Goal: Information Seeking & Learning: Learn about a topic

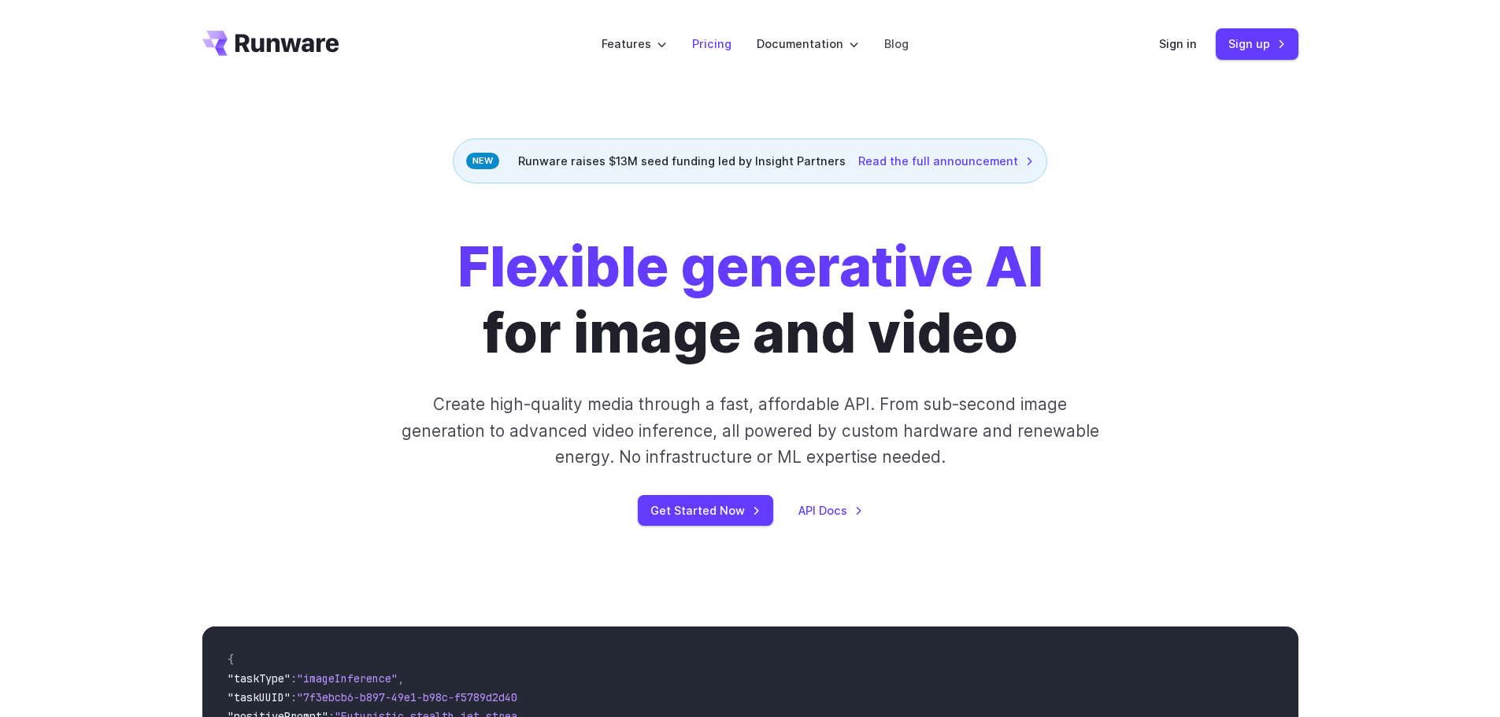
click at [708, 40] on link "Pricing" at bounding box center [711, 44] width 39 height 18
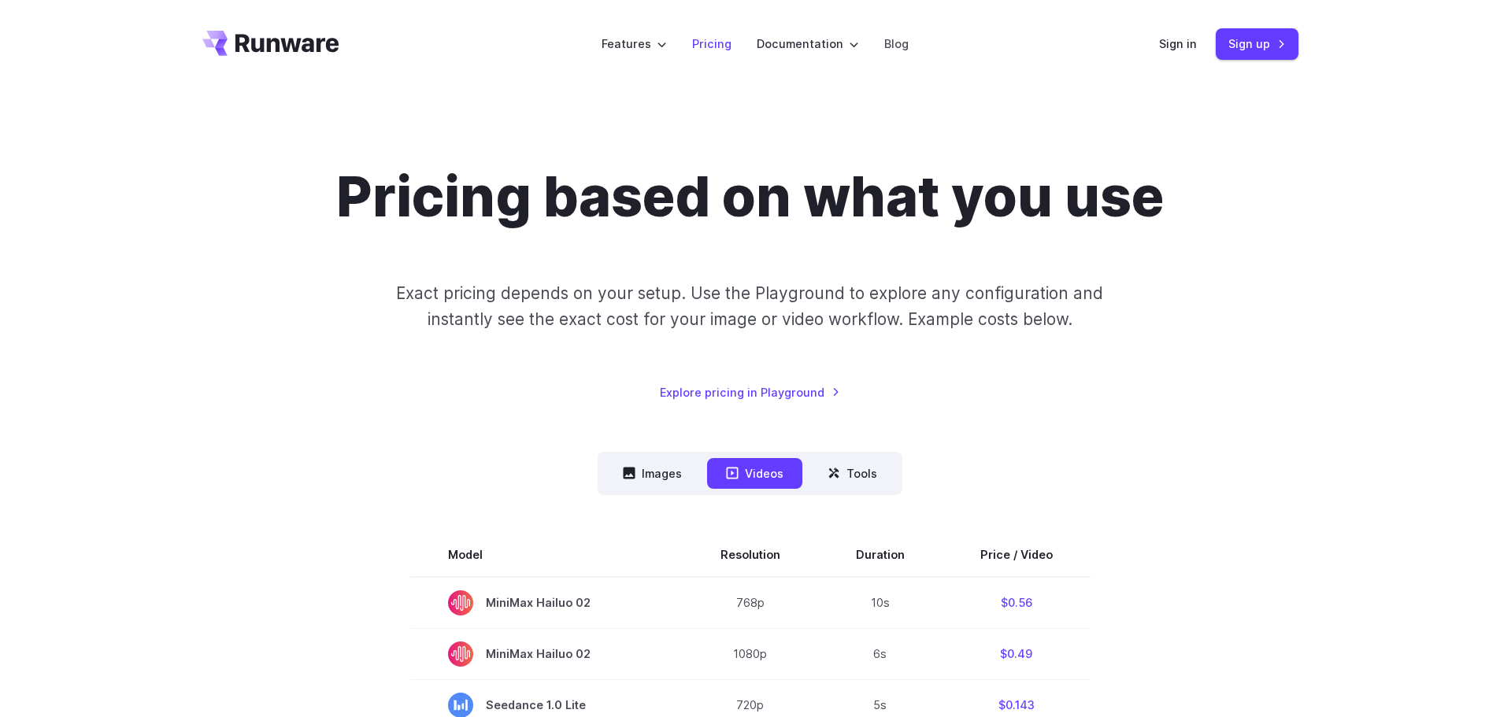
click at [709, 43] on link "Pricing" at bounding box center [711, 44] width 39 height 18
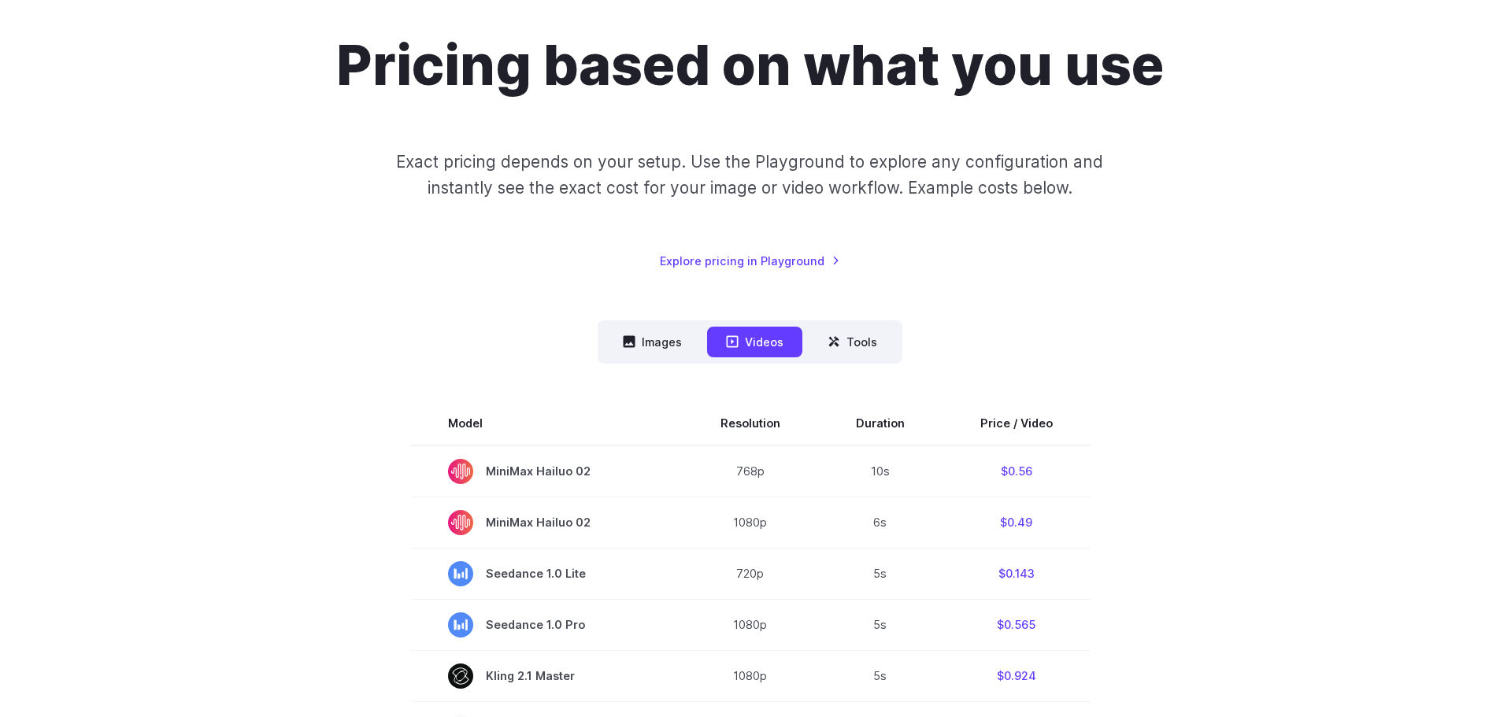
scroll to position [157, 0]
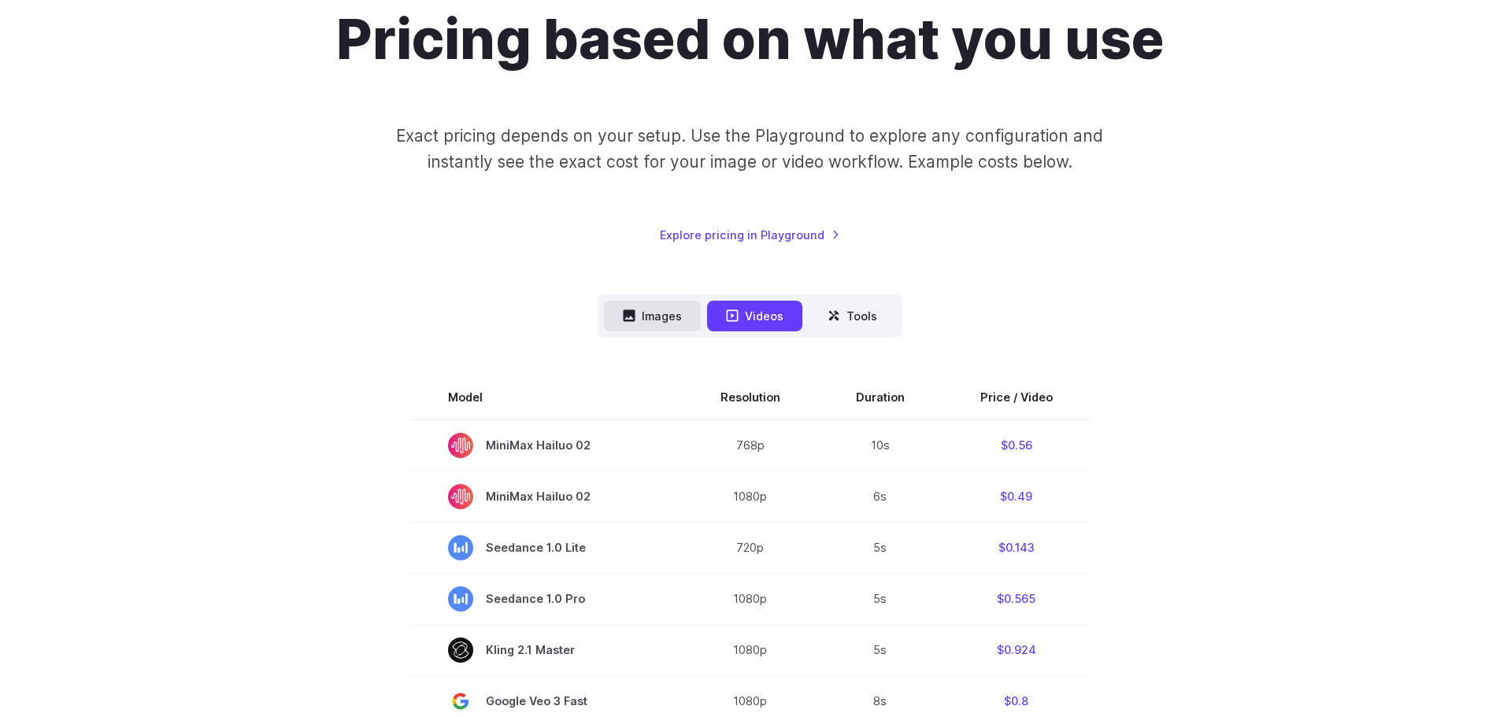
click at [635, 320] on icon at bounding box center [630, 316] width 12 height 12
click at [639, 316] on button "Images" at bounding box center [652, 316] width 97 height 31
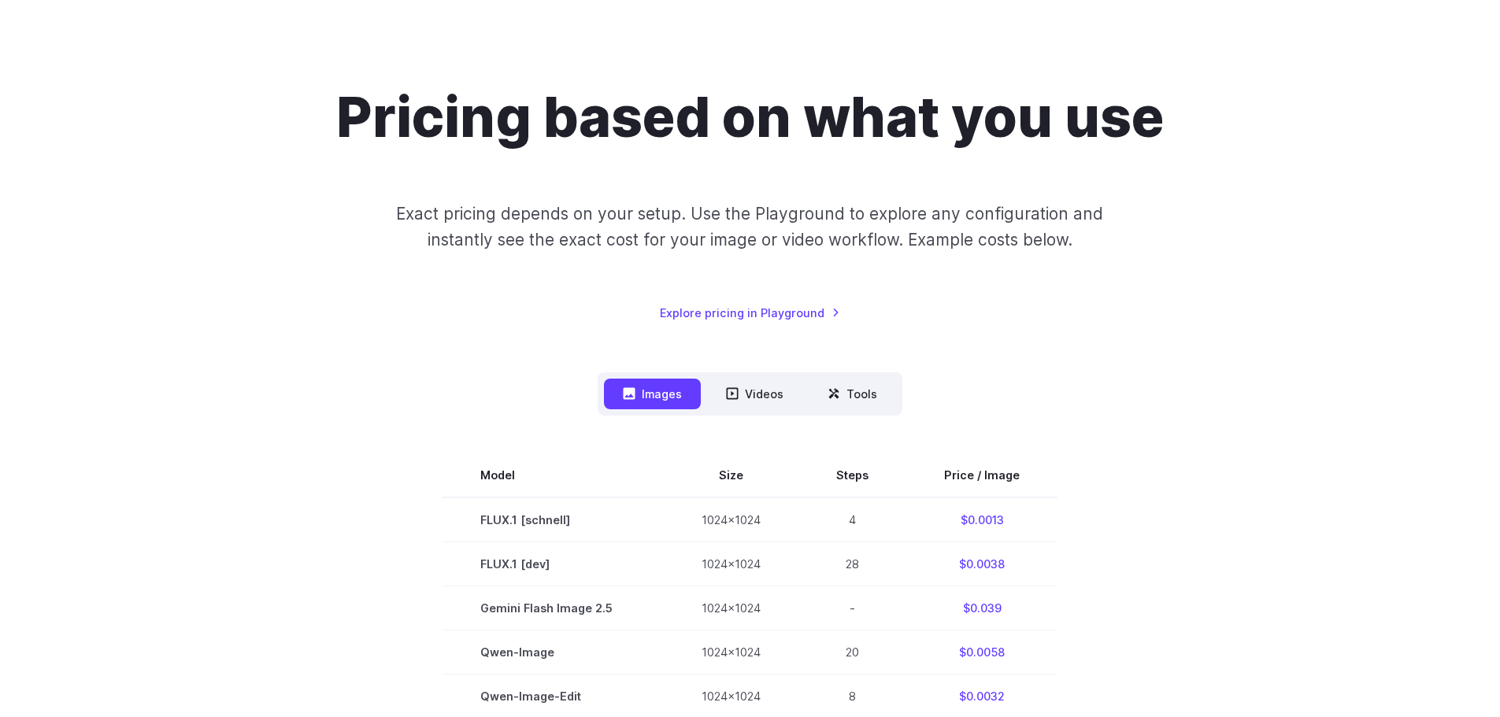
scroll to position [79, 0]
click at [687, 315] on link "Explore pricing in Playground" at bounding box center [750, 314] width 180 height 18
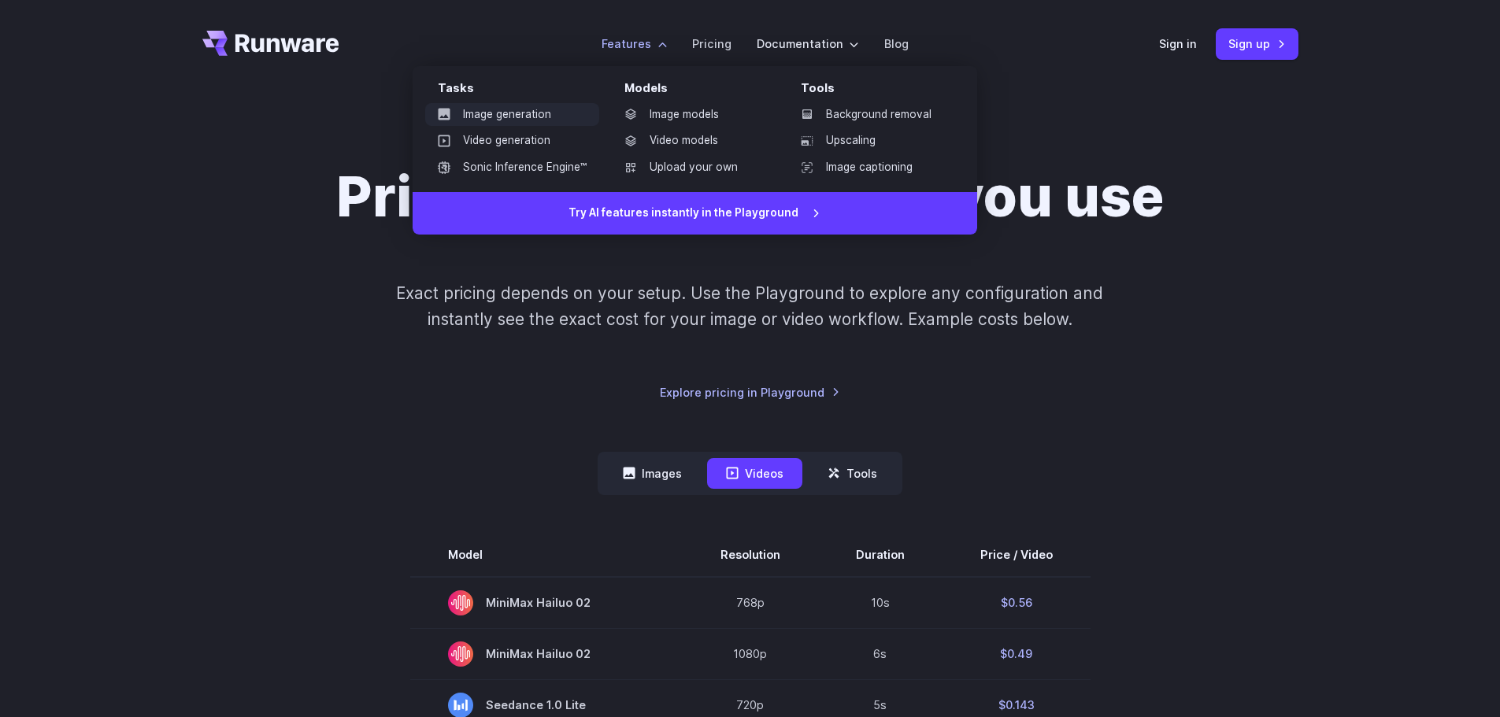
click at [485, 117] on link "Image generation" at bounding box center [512, 115] width 174 height 24
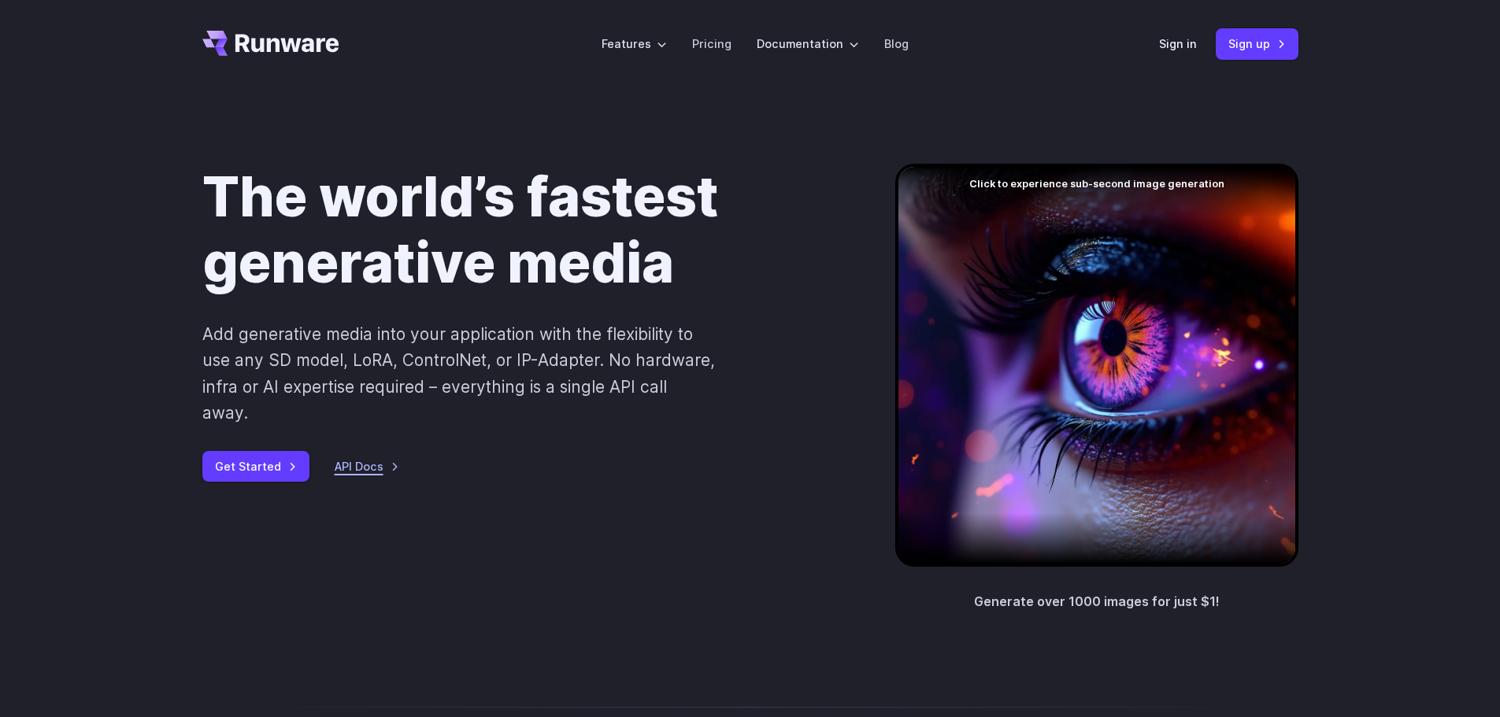
click at [339, 457] on link "API Docs" at bounding box center [367, 466] width 65 height 18
